Goal: Information Seeking & Learning: Learn about a topic

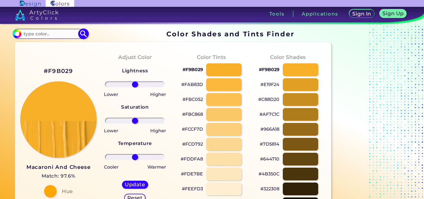
click at [59, 32] on input at bounding box center [50, 33] width 58 height 8
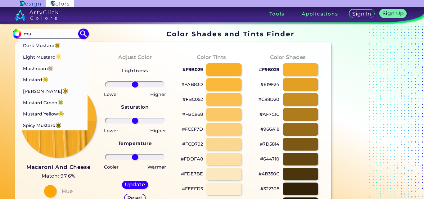
type input "m"
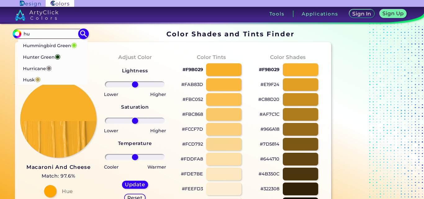
type input "h"
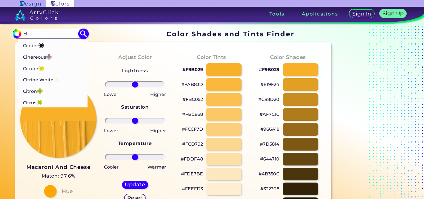
type input "c"
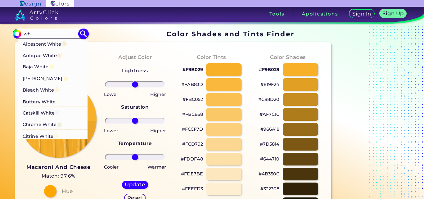
type input "w"
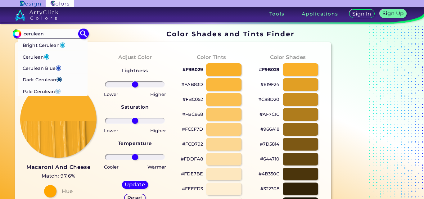
type input "cerulean"
click at [70, 44] on li "Bright Cerulean ◉" at bounding box center [53, 44] width 70 height 11
type input "#1dacd6"
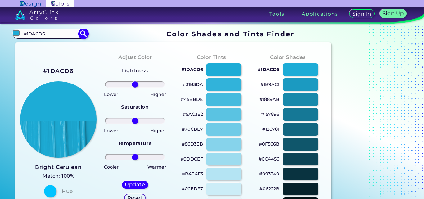
click at [68, 36] on input "#1DACD6" at bounding box center [50, 33] width 58 height 8
type input "#"
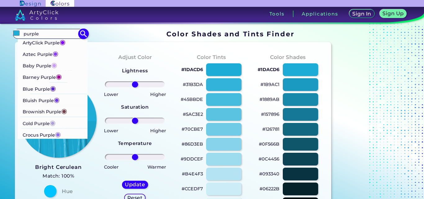
type input "purple"
click at [65, 49] on li "Aztec Purple ◉" at bounding box center [53, 53] width 70 height 11
type input "#893bff"
type input "#893BFF"
